Goal: Information Seeking & Learning: Learn about a topic

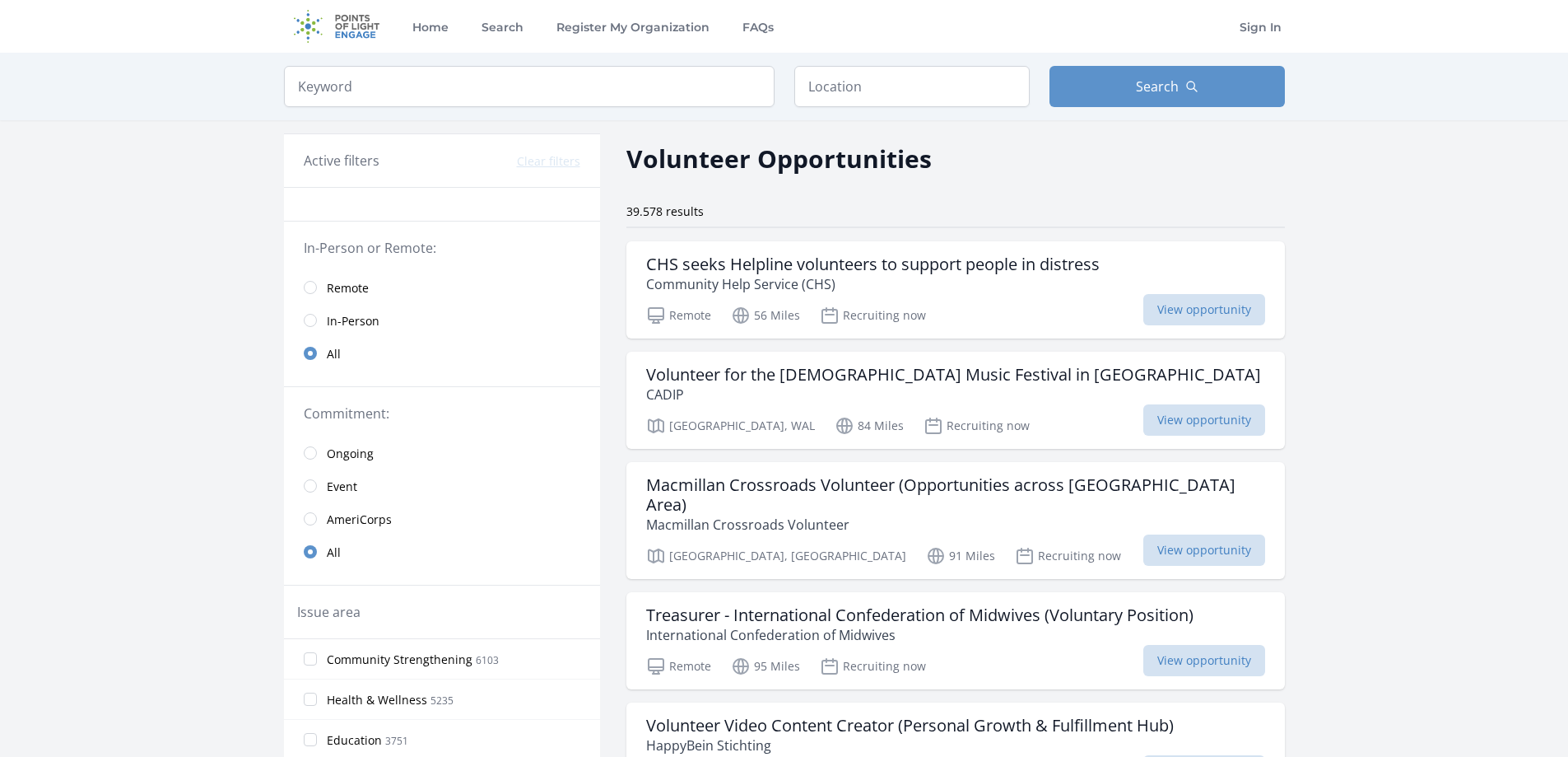
click at [351, 293] on span "Remote" at bounding box center [348, 288] width 42 height 16
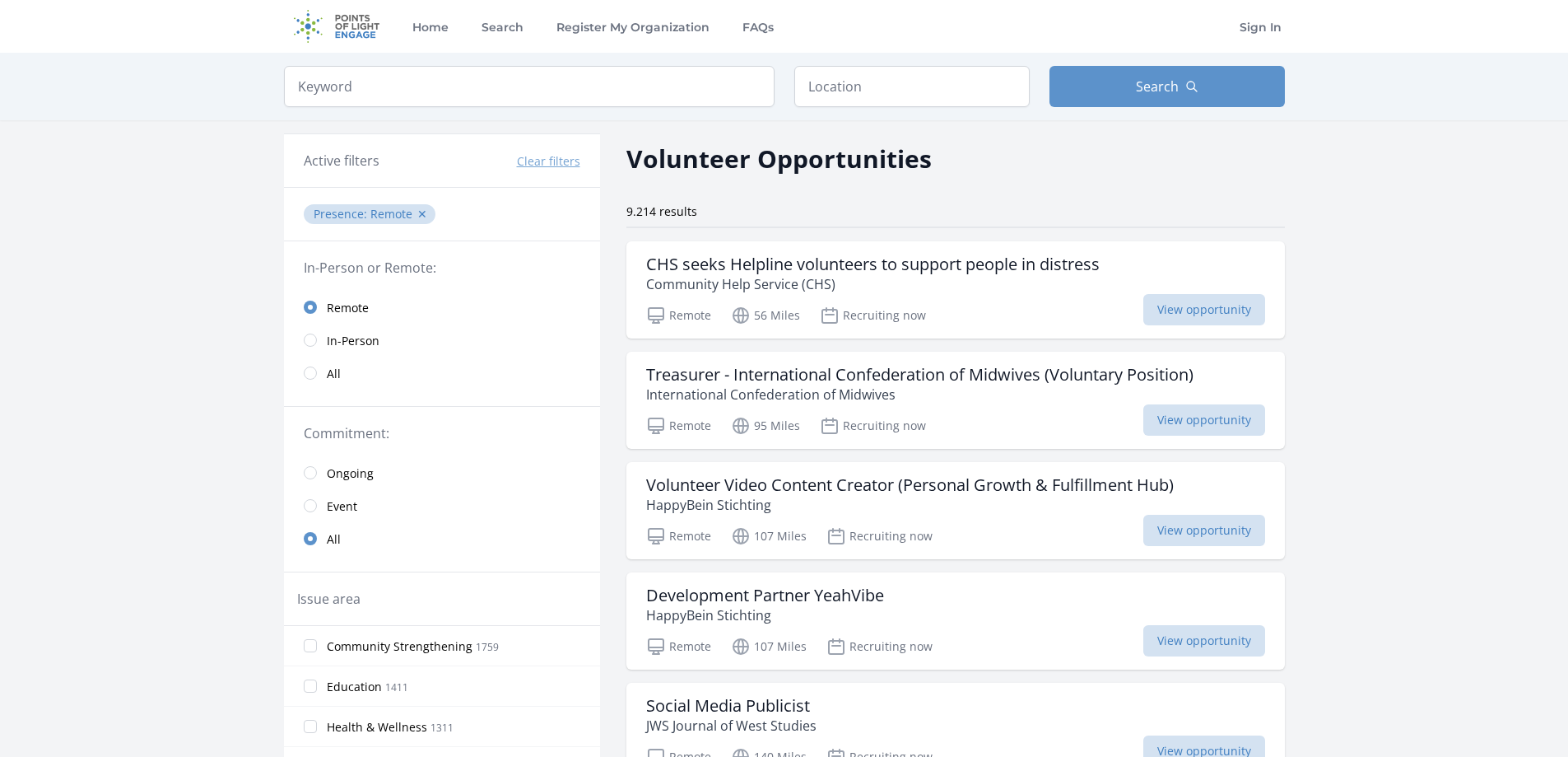
click at [343, 476] on span "Ongoing" at bounding box center [351, 474] width 47 height 16
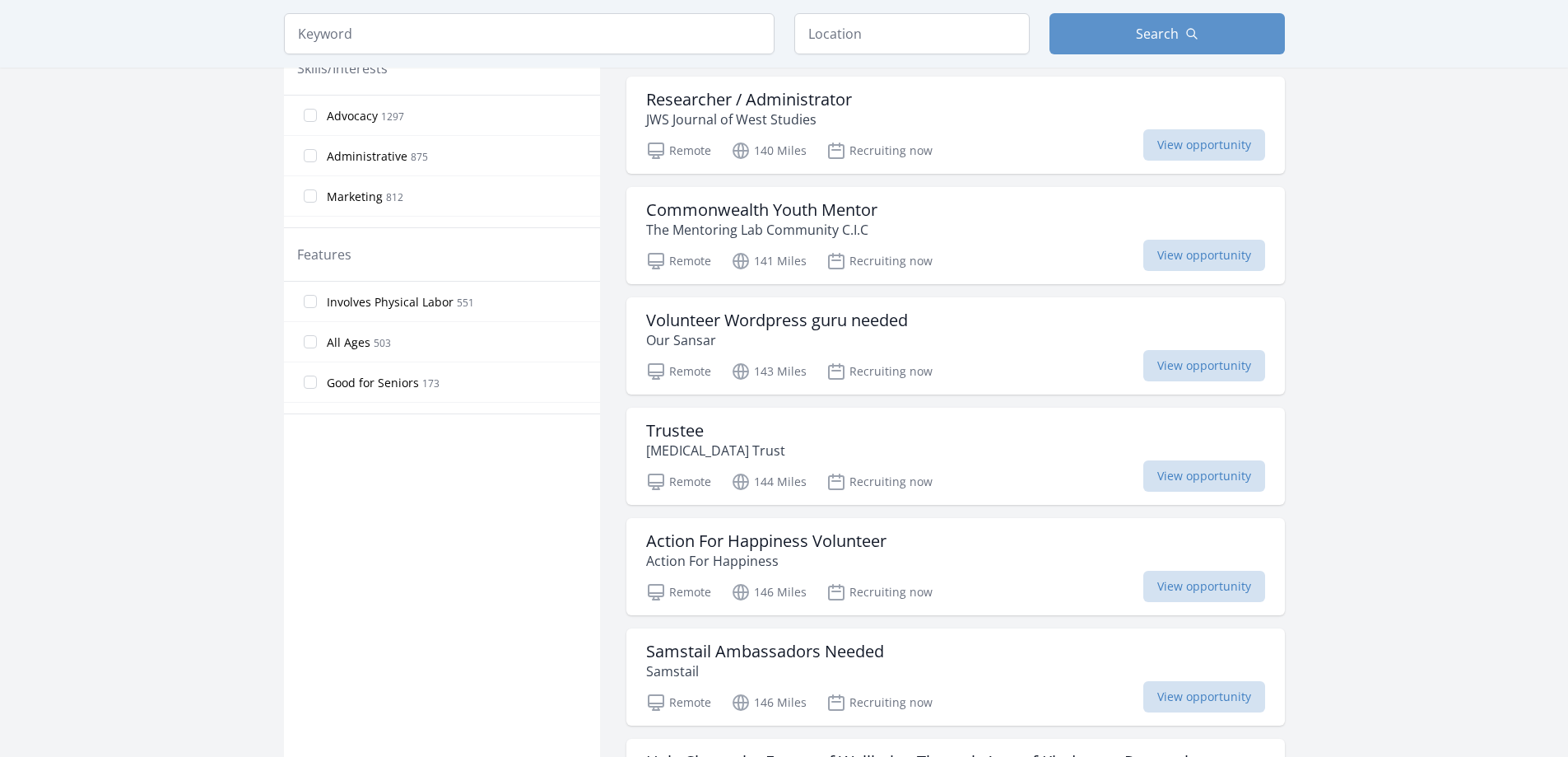
scroll to position [742, 0]
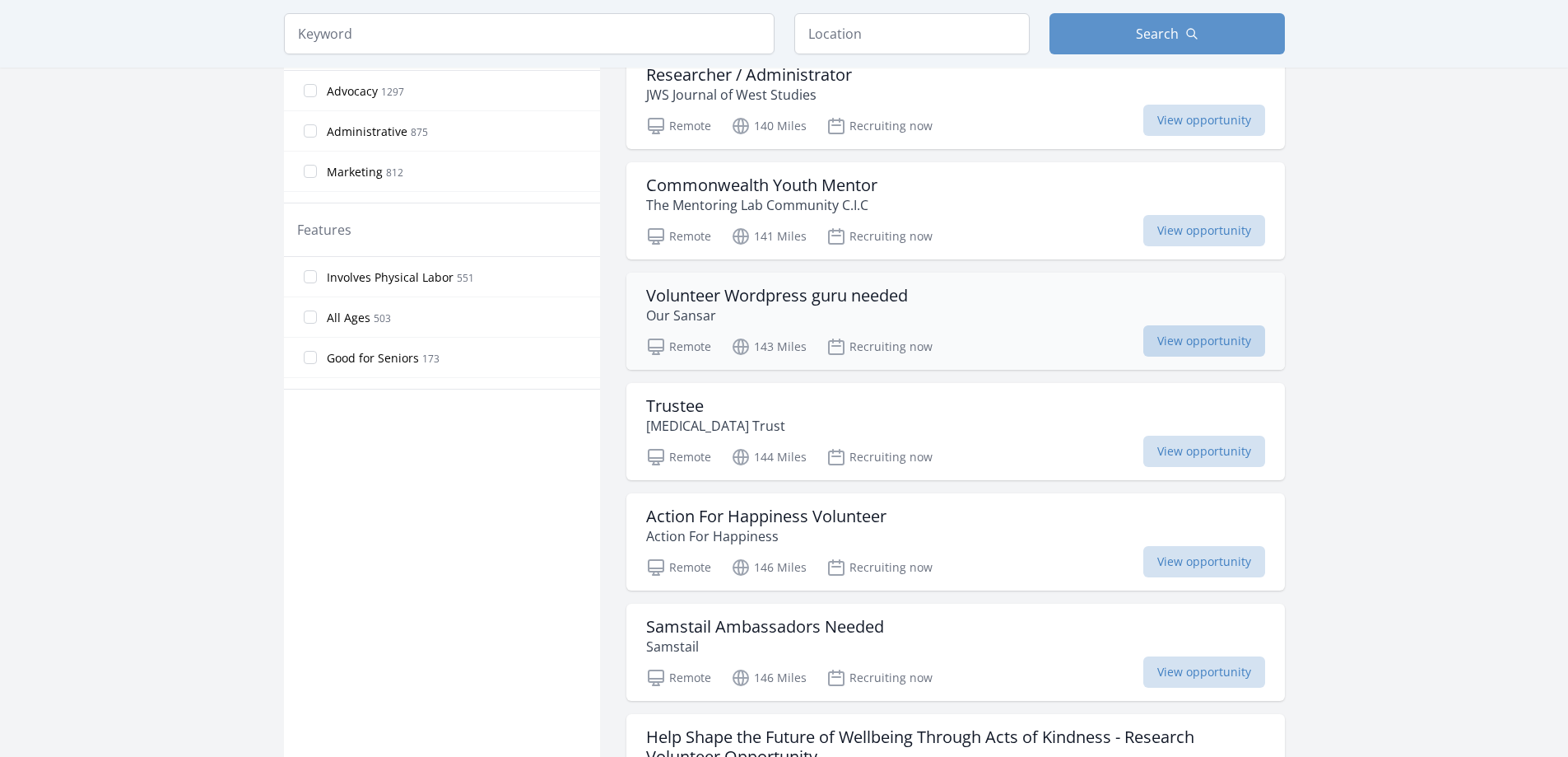
click at [1201, 345] on span "View opportunity" at bounding box center [1205, 341] width 122 height 31
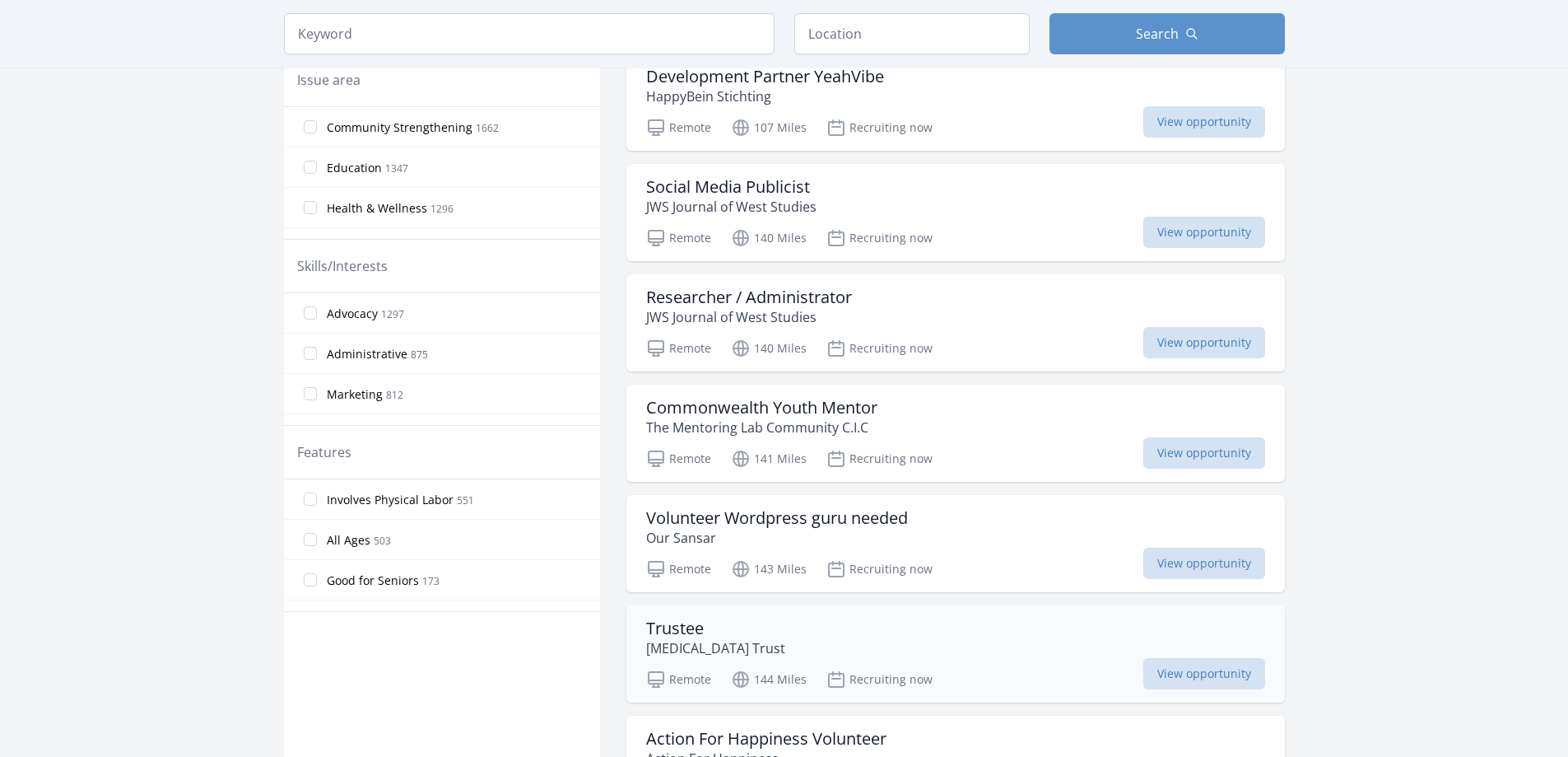
scroll to position [494, 0]
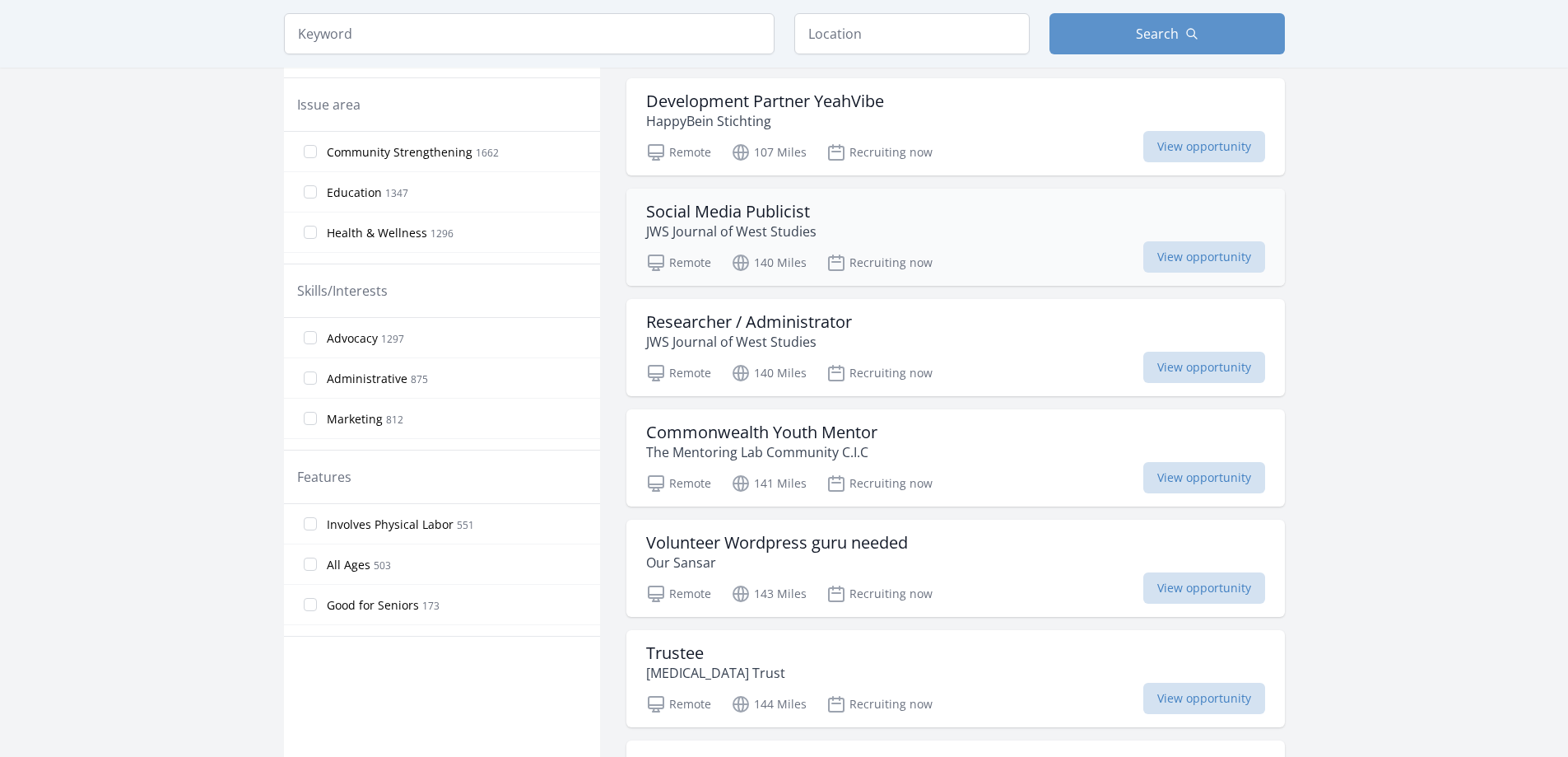
click at [756, 211] on h3 "Social Media Publicist" at bounding box center [731, 212] width 170 height 20
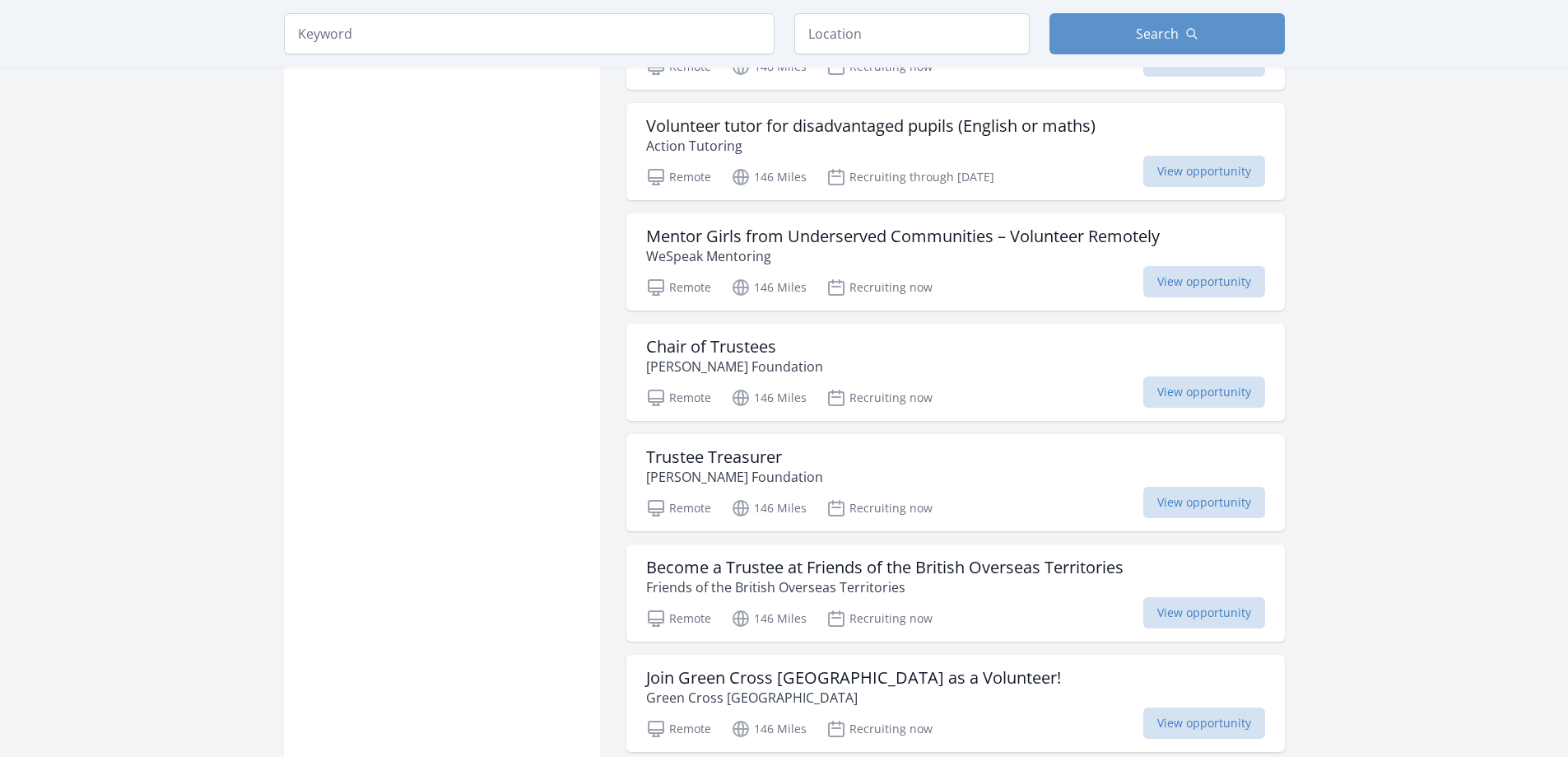
scroll to position [1730, 0]
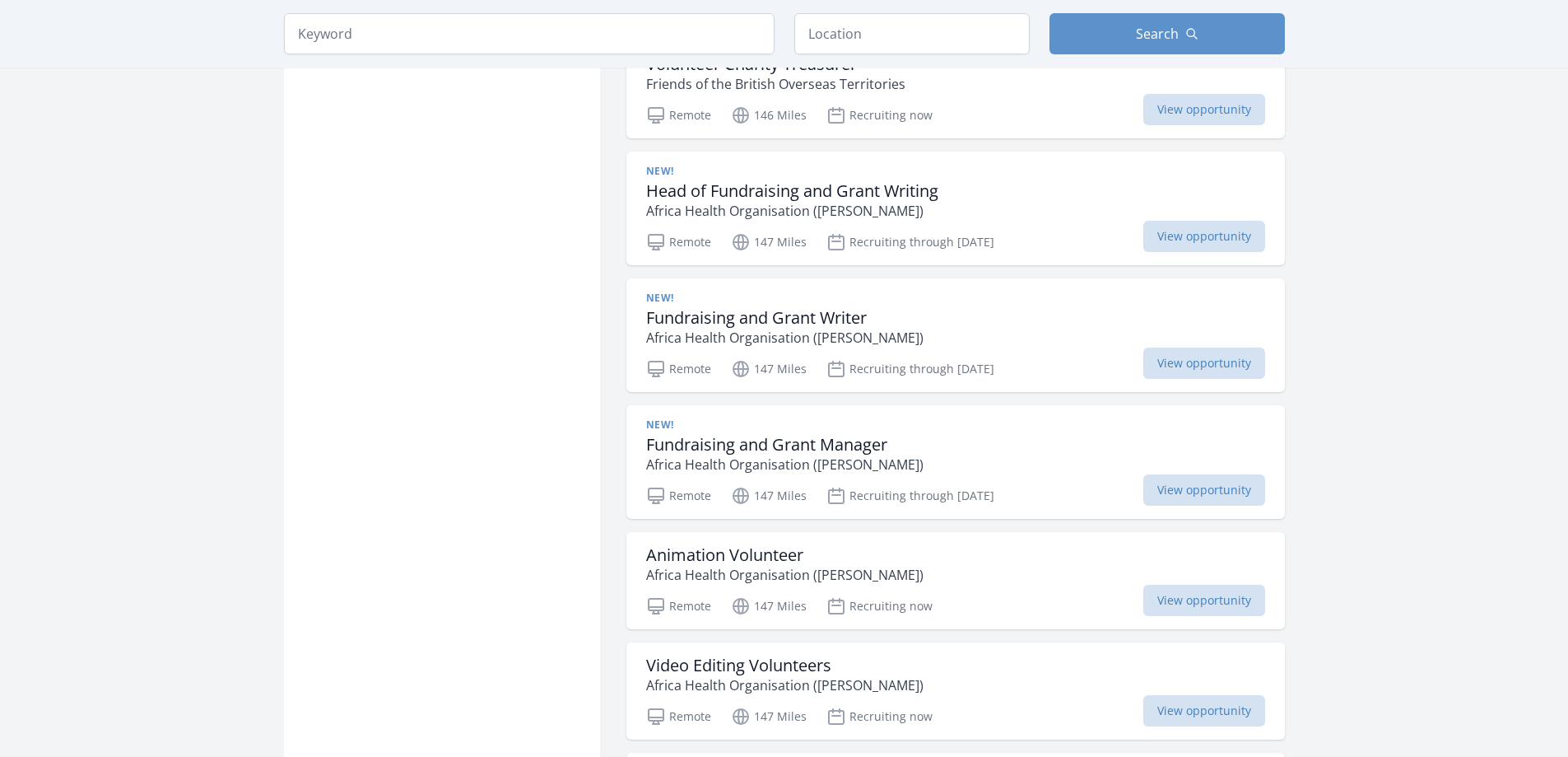
scroll to position [2224, 0]
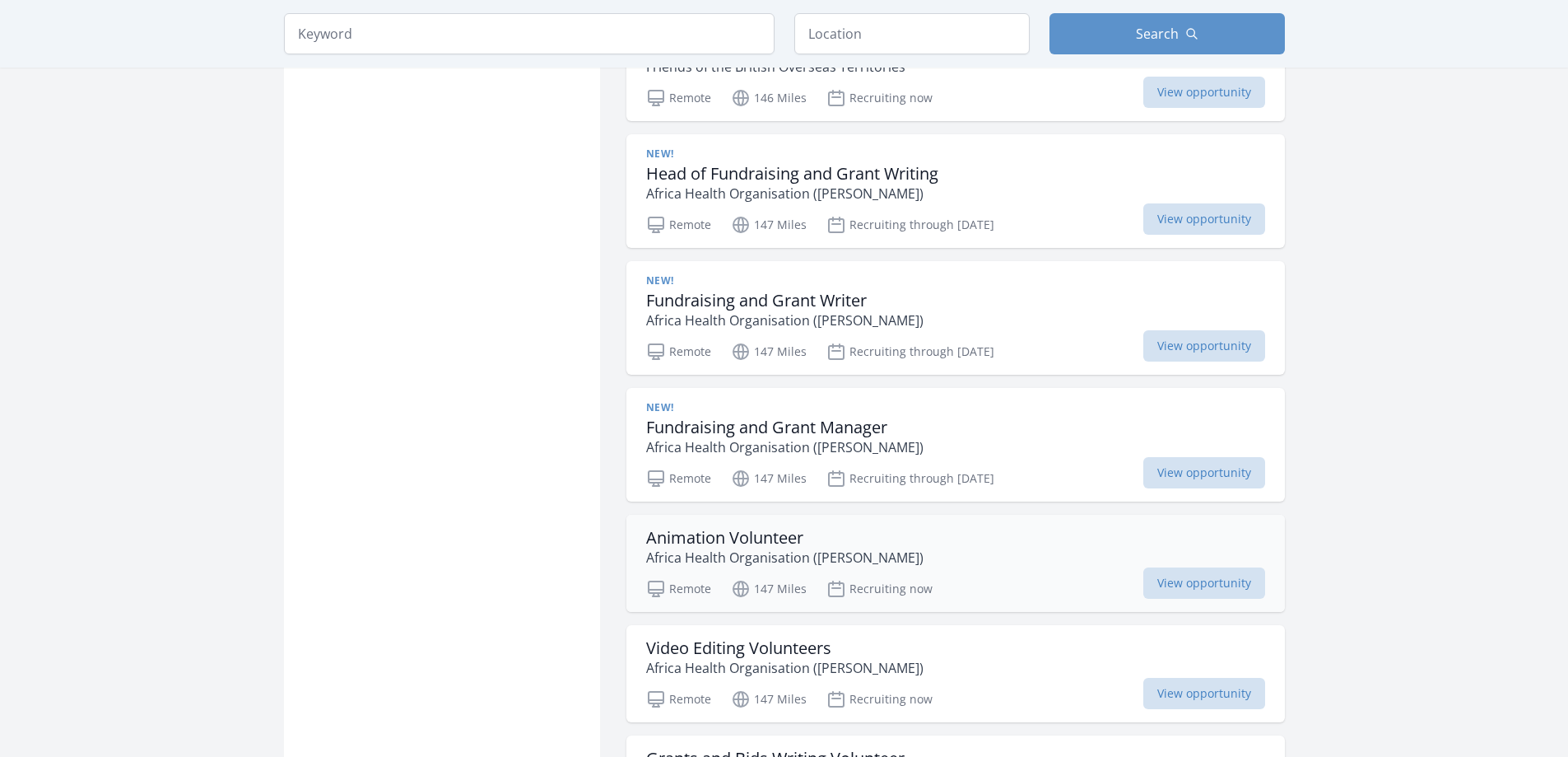
click at [731, 537] on h3 "Animation Volunteer" at bounding box center [785, 538] width 278 height 20
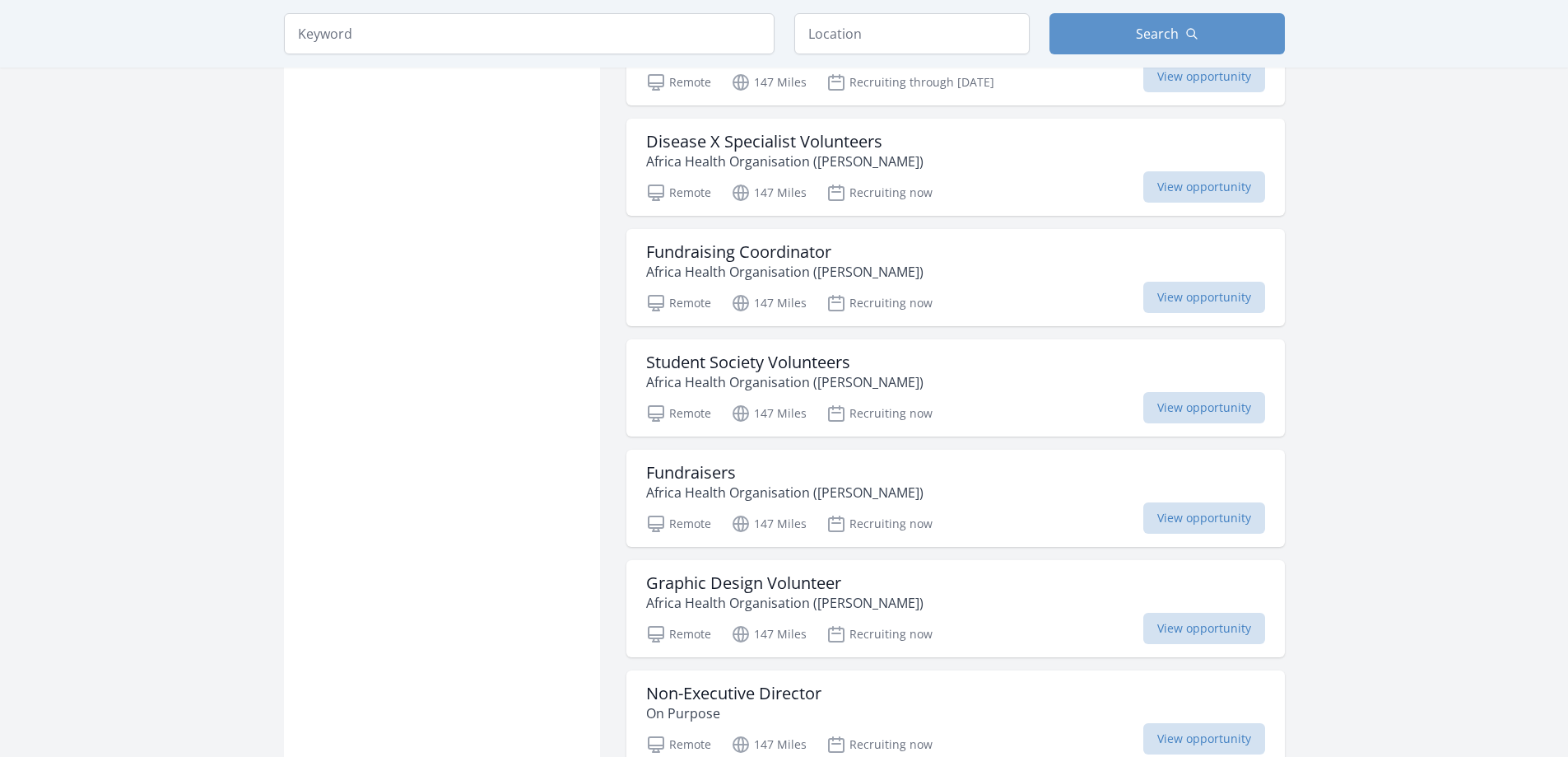
scroll to position [2965, 0]
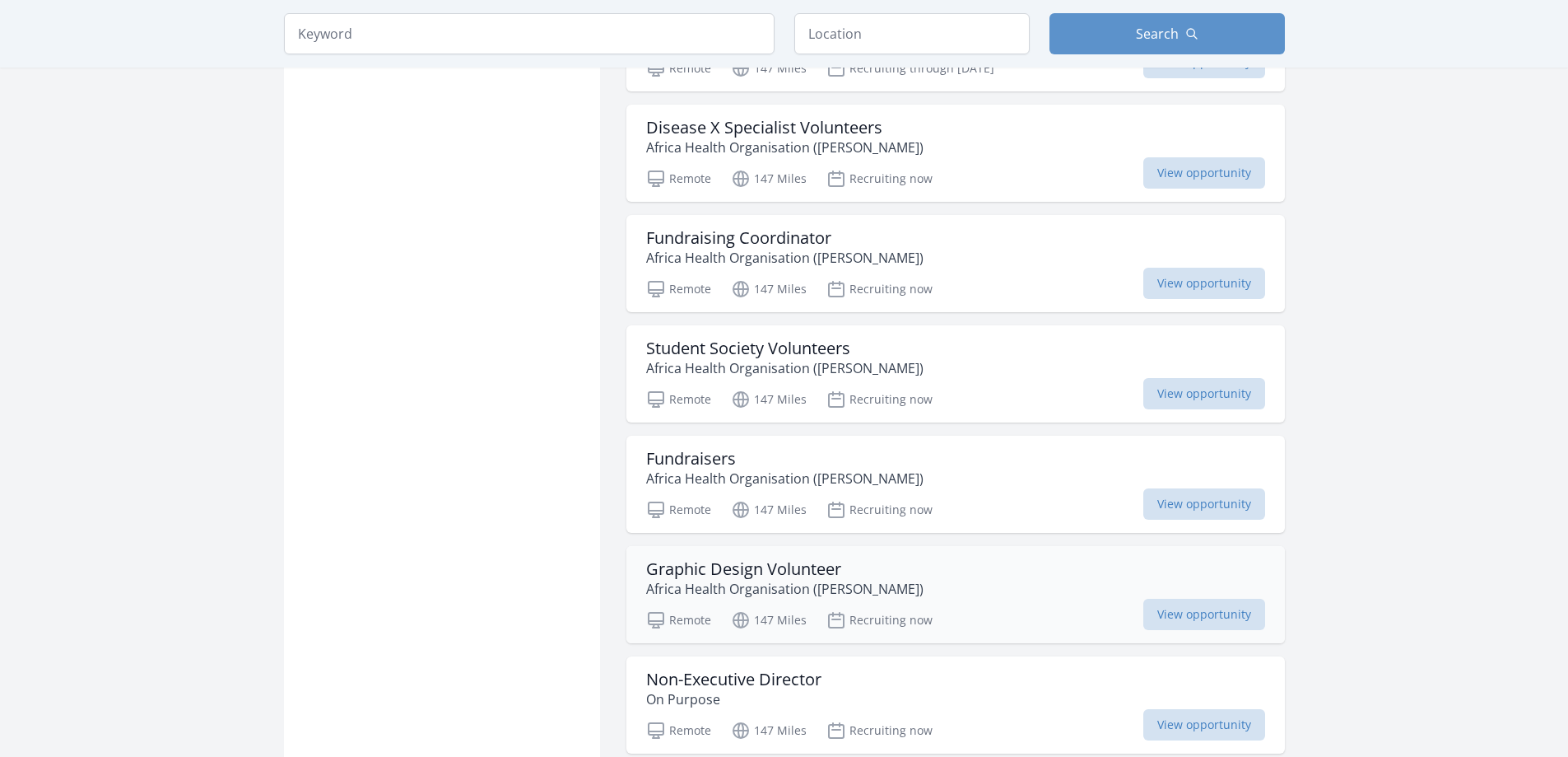
click at [733, 569] on h3 "Graphic Design Volunteer" at bounding box center [785, 569] width 278 height 20
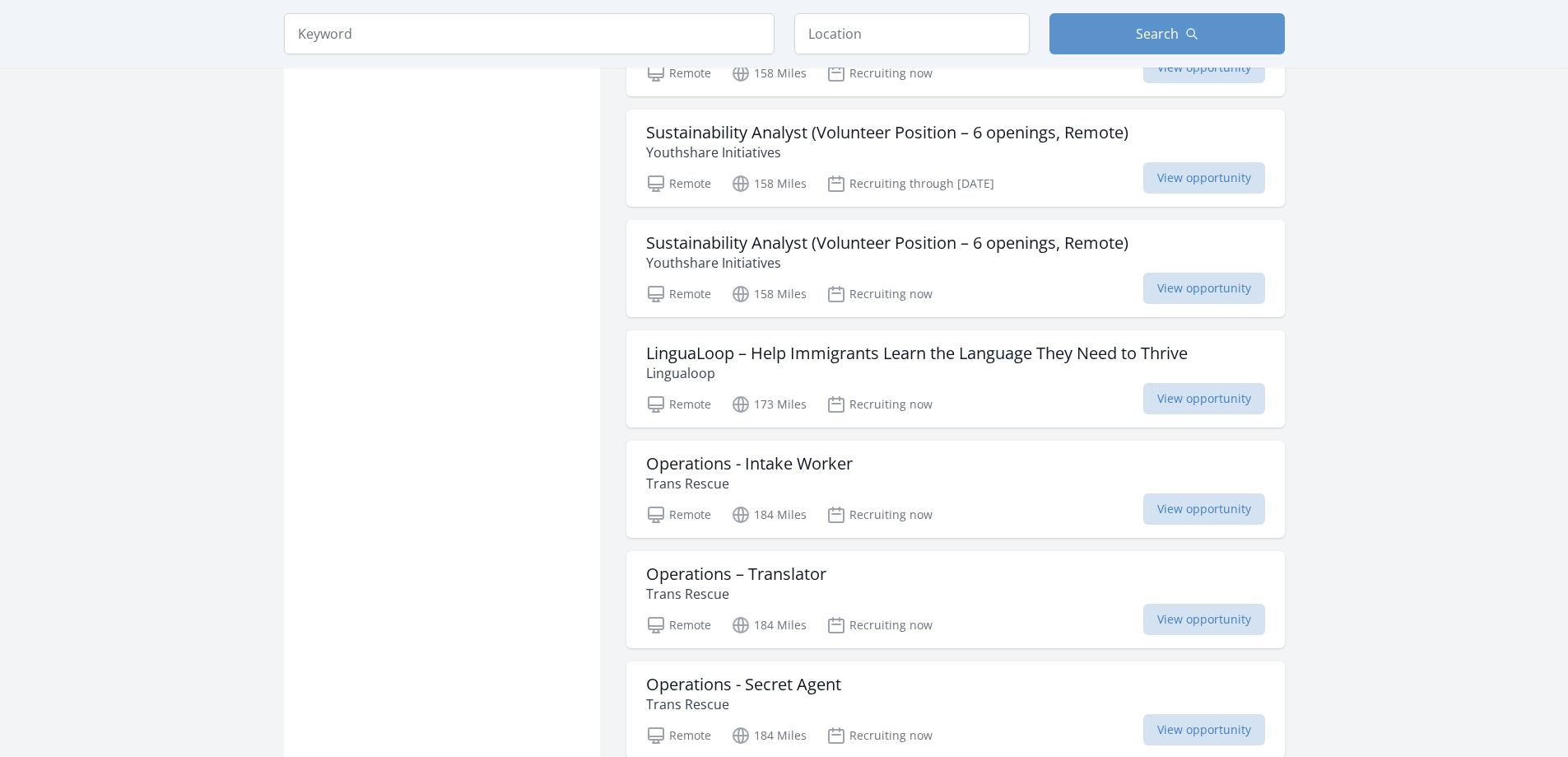
scroll to position [4200, 0]
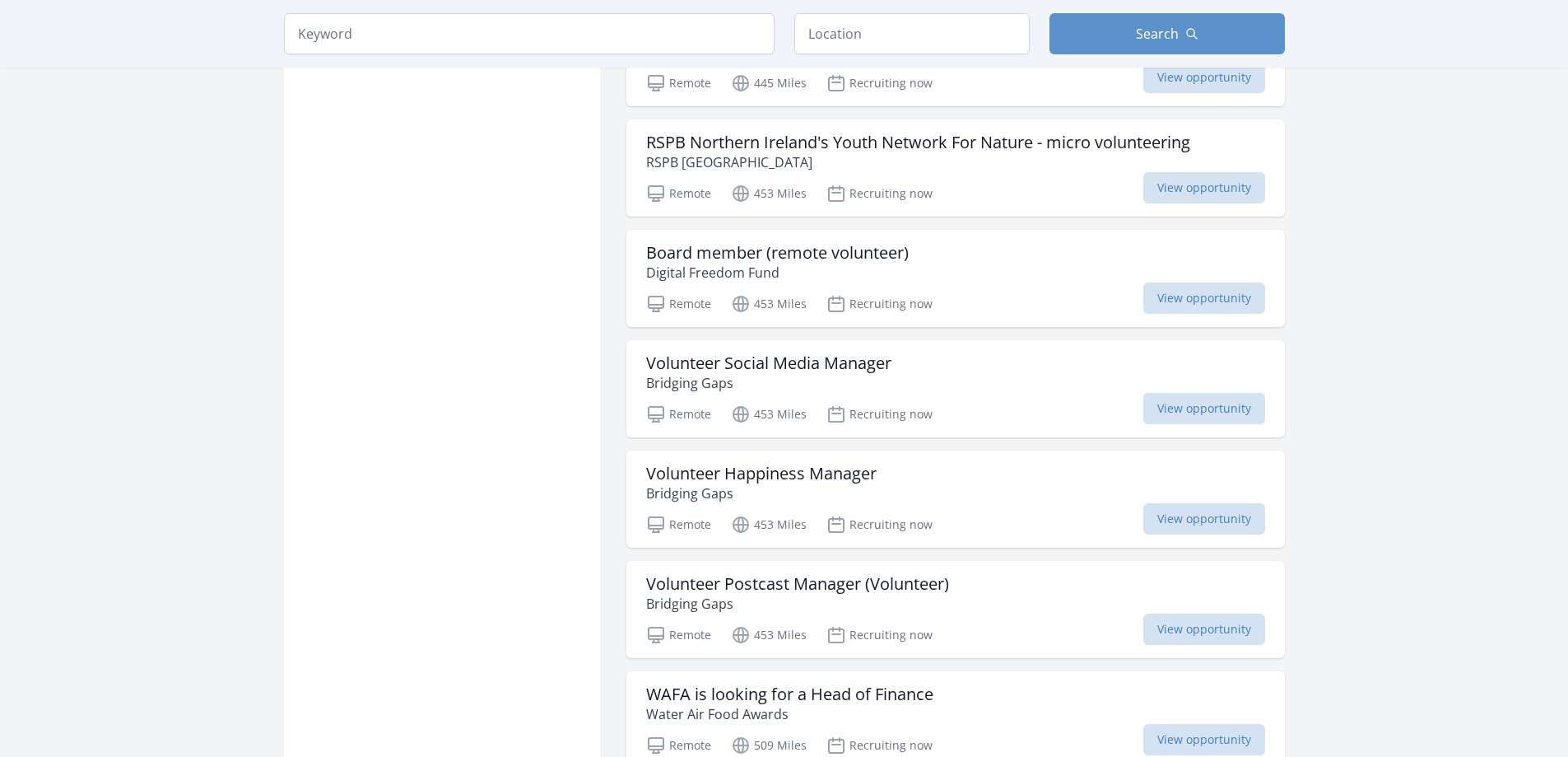
scroll to position [6177, 0]
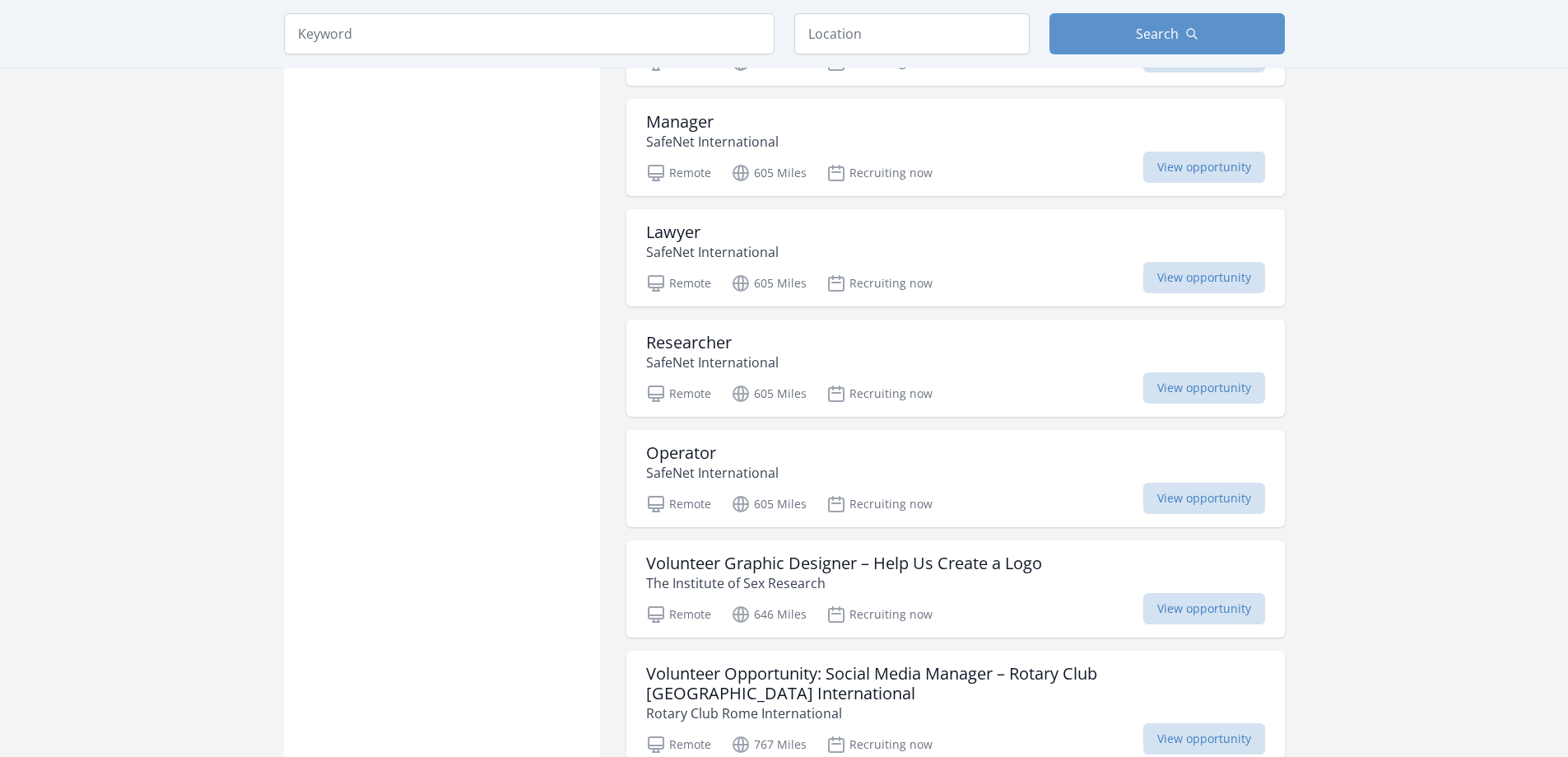
scroll to position [7412, 0]
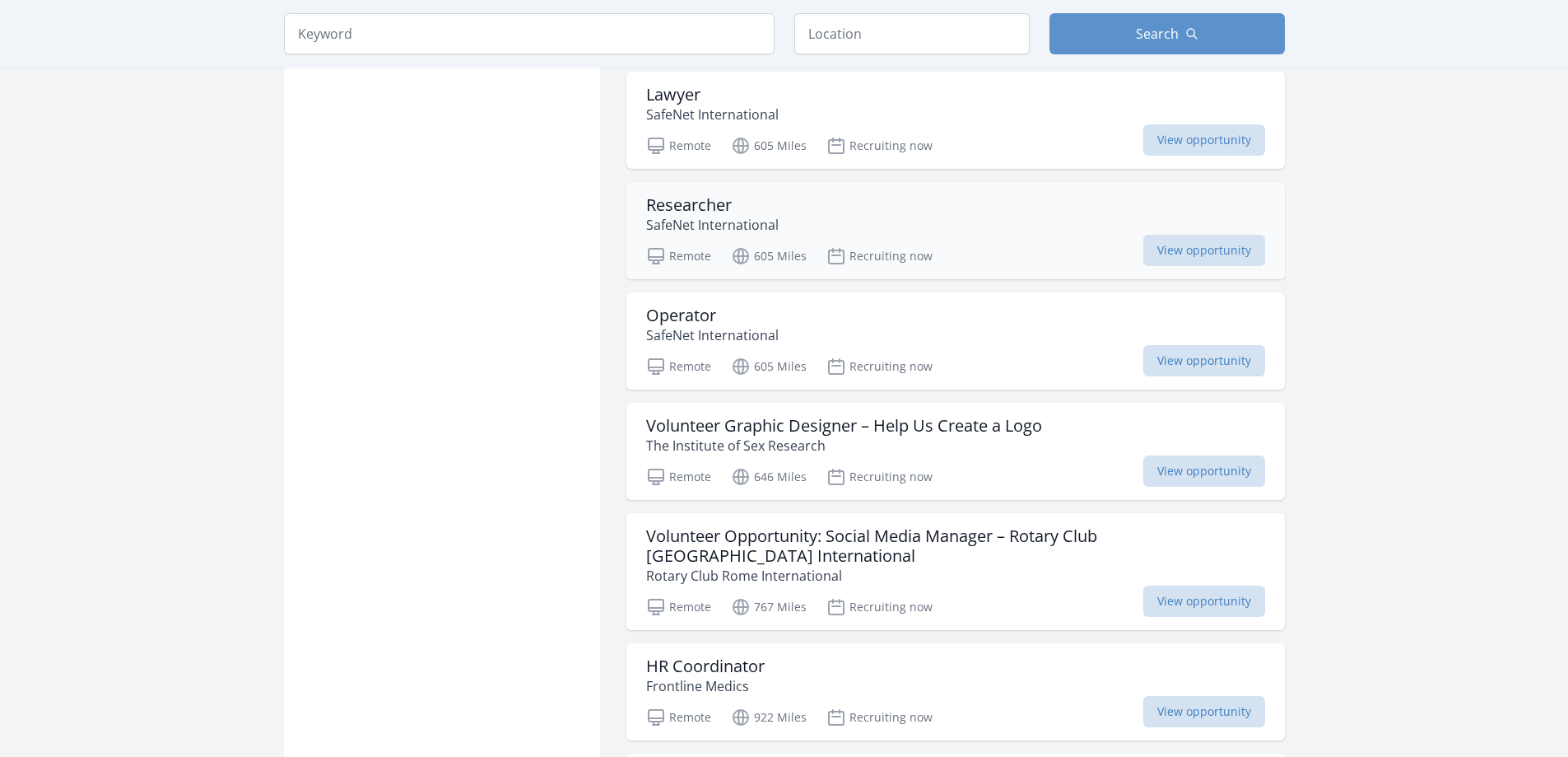
click at [682, 206] on h3 "Researcher" at bounding box center [713, 205] width 133 height 20
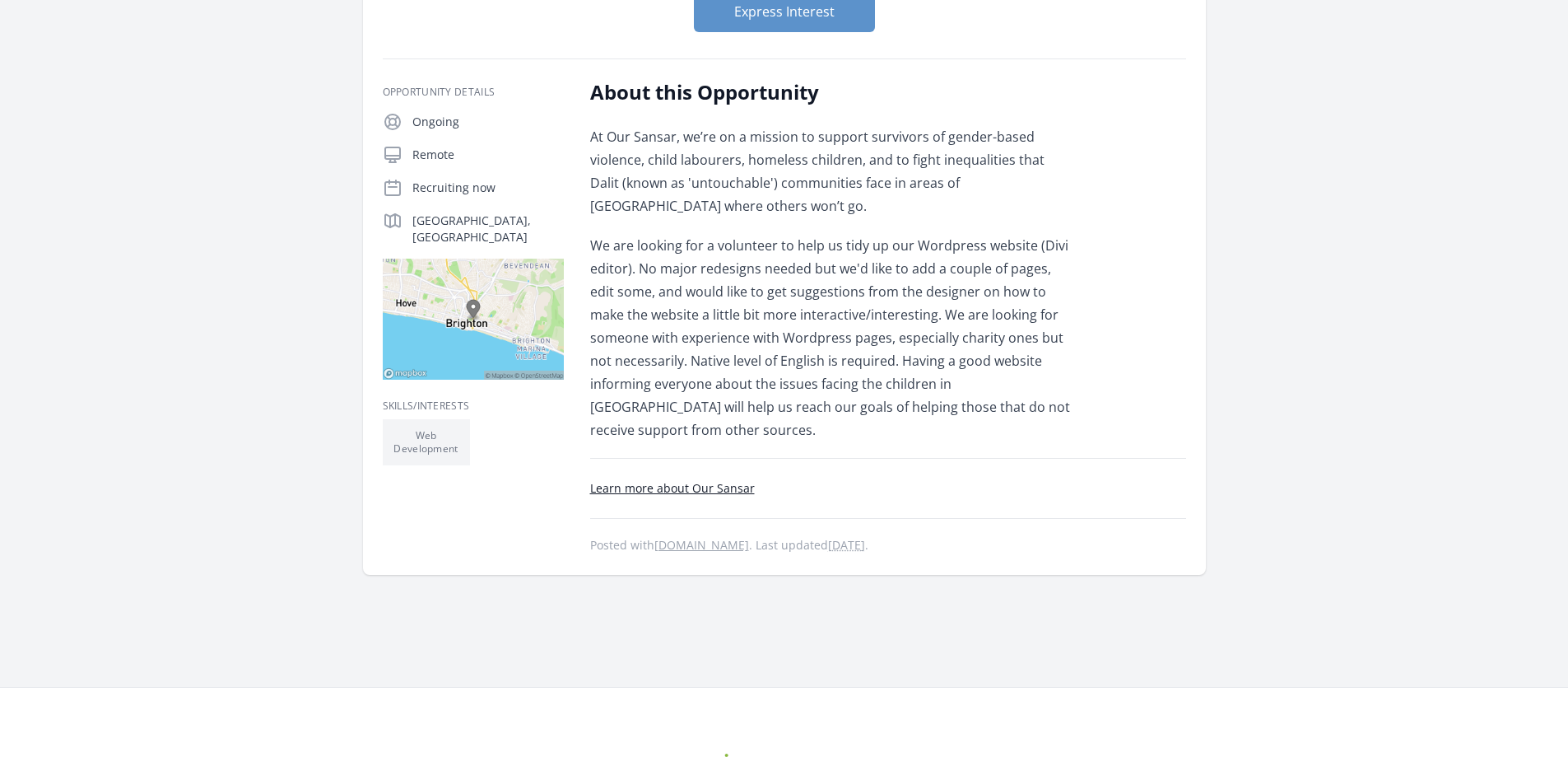
scroll to position [247, 0]
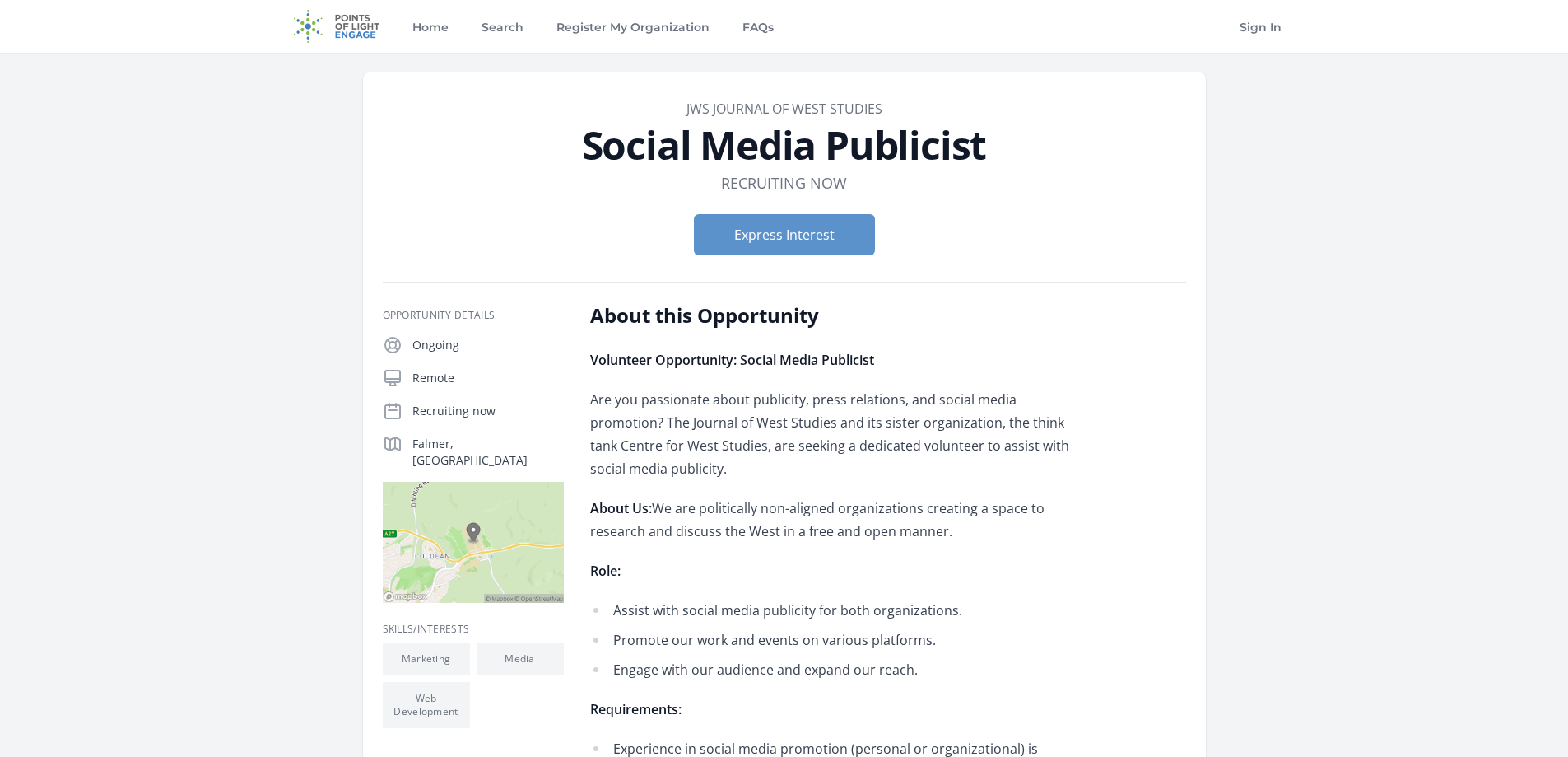
scroll to position [247, 0]
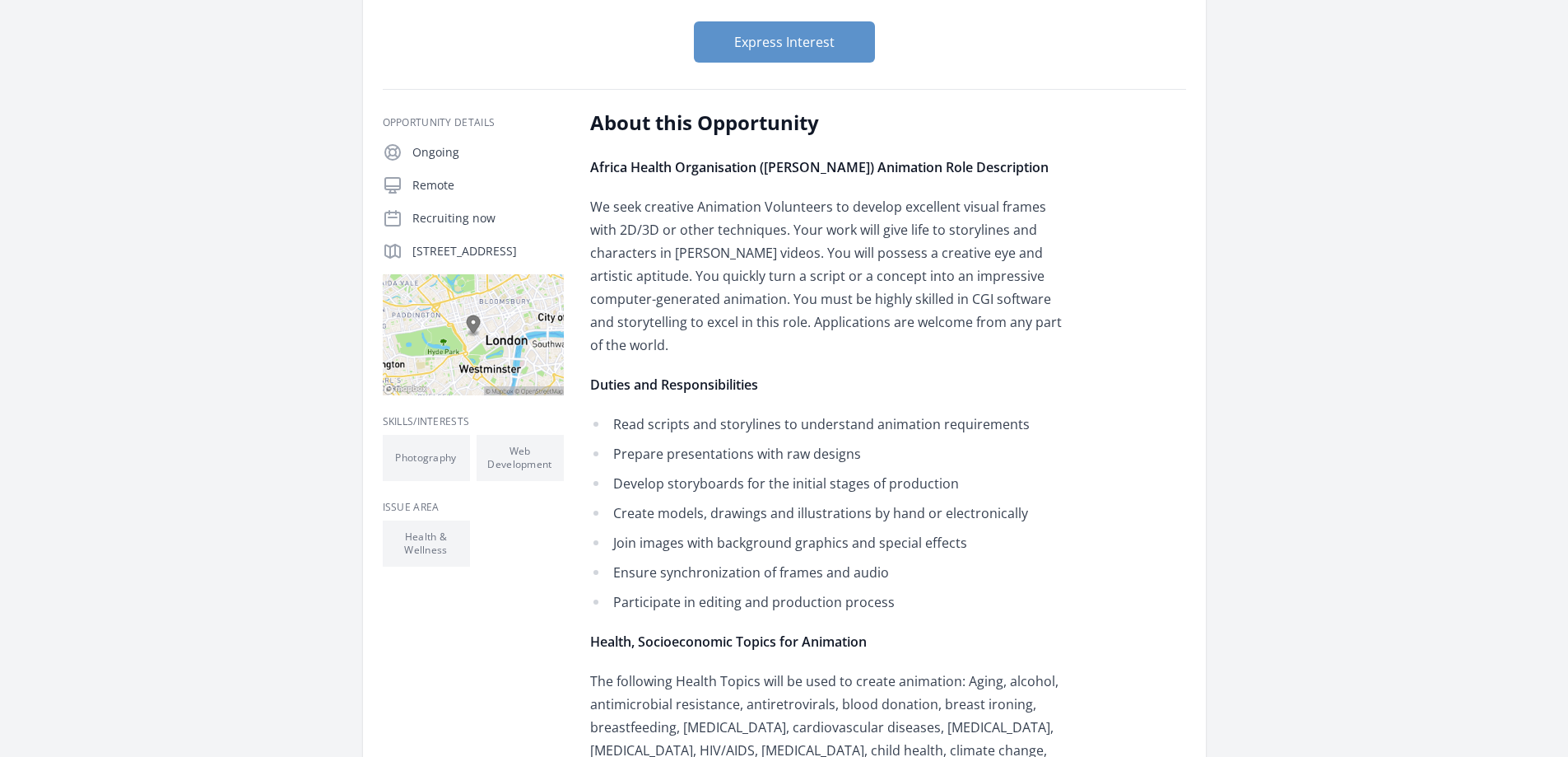
scroll to position [247, 0]
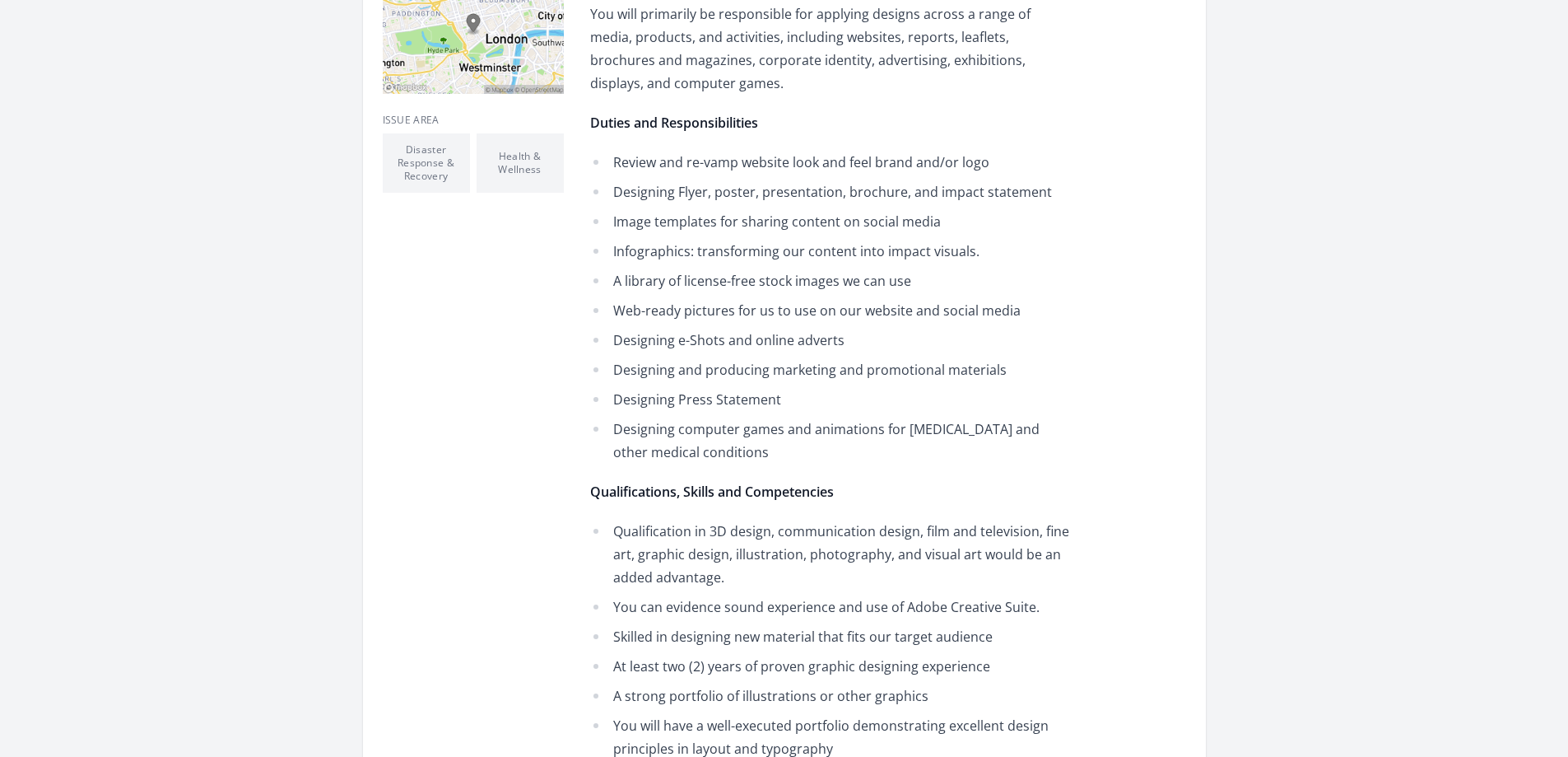
scroll to position [742, 0]
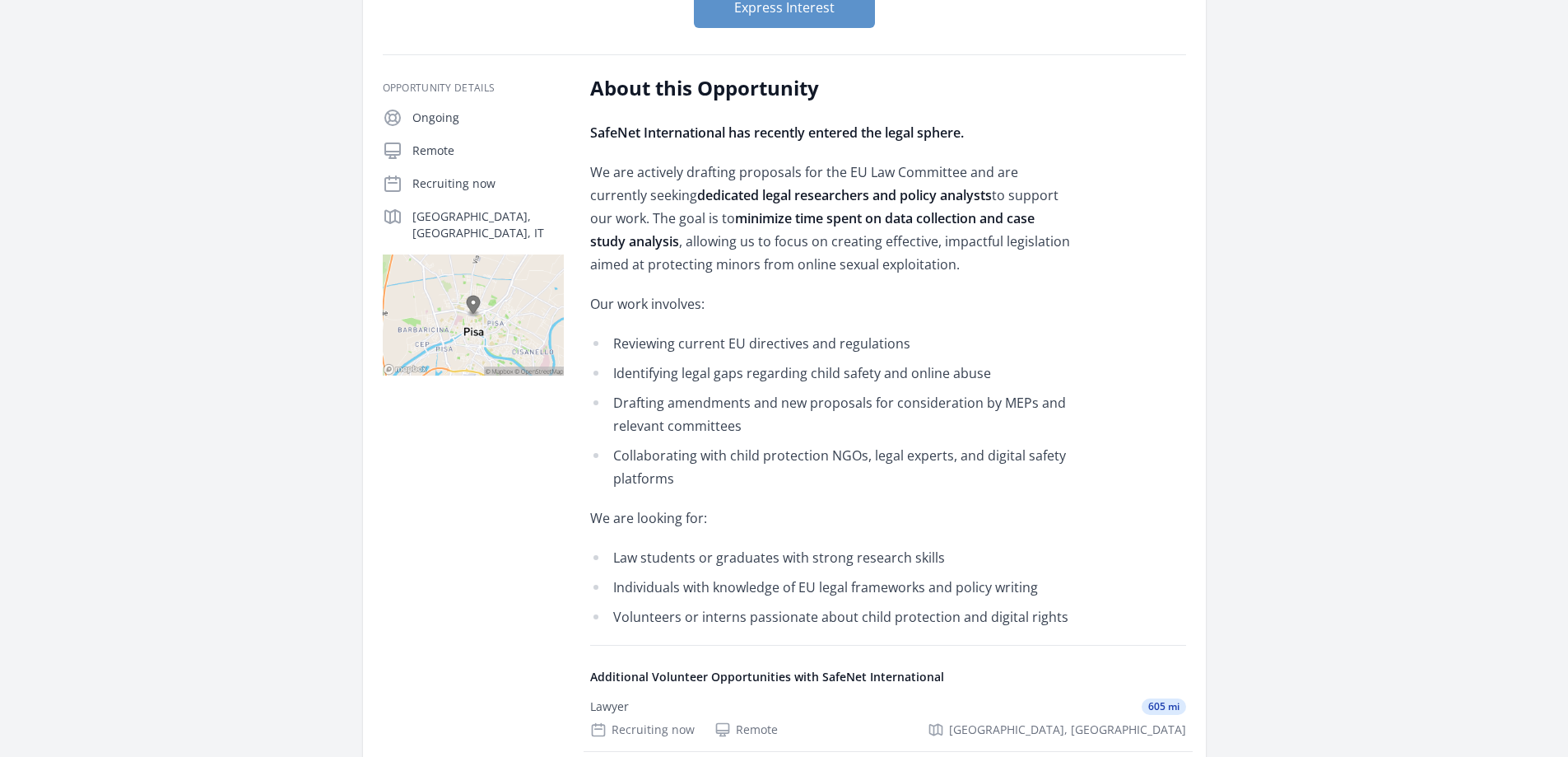
scroll to position [247, 0]
